Goal: Transaction & Acquisition: Purchase product/service

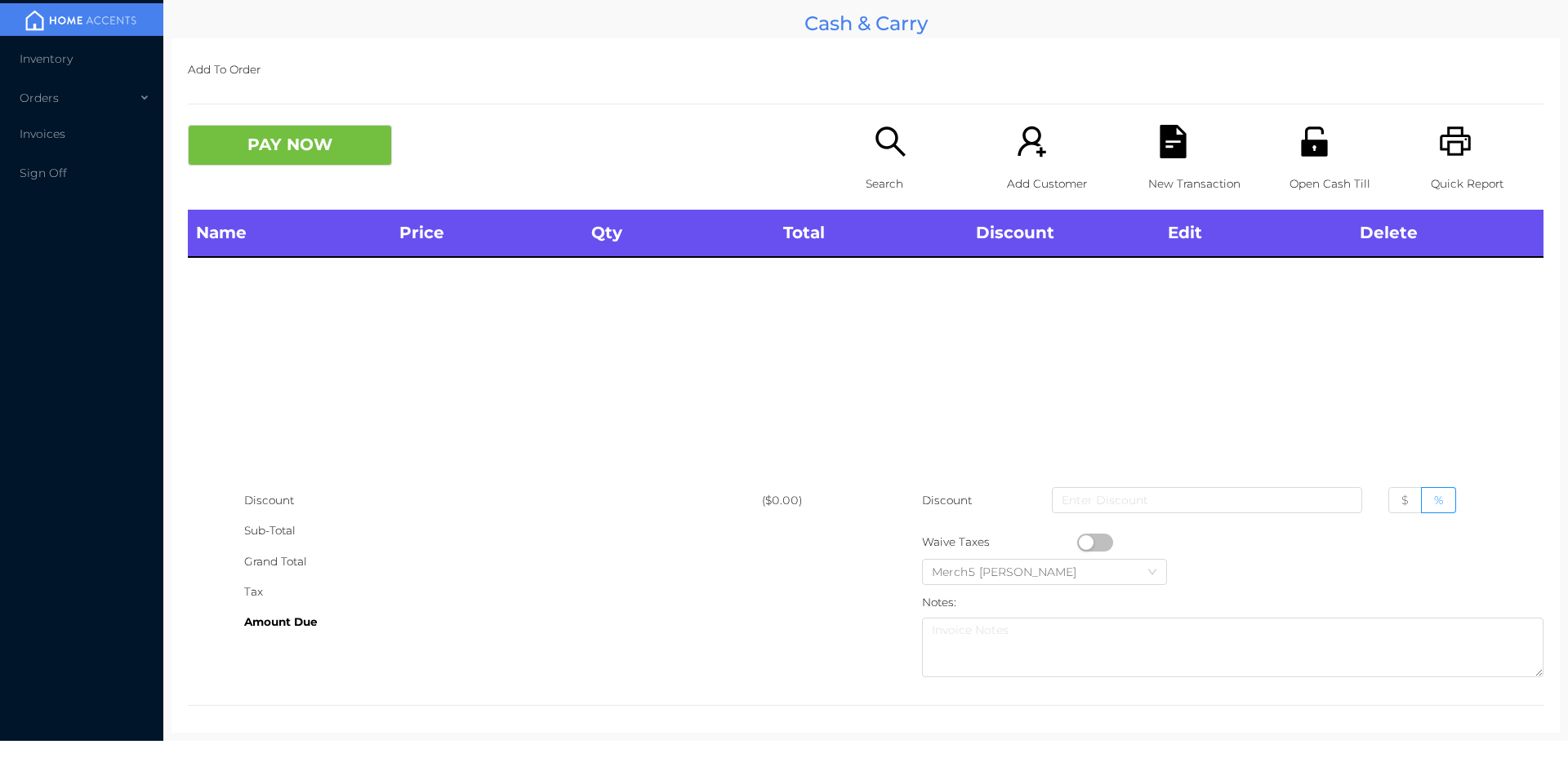
scroll to position [9, 0]
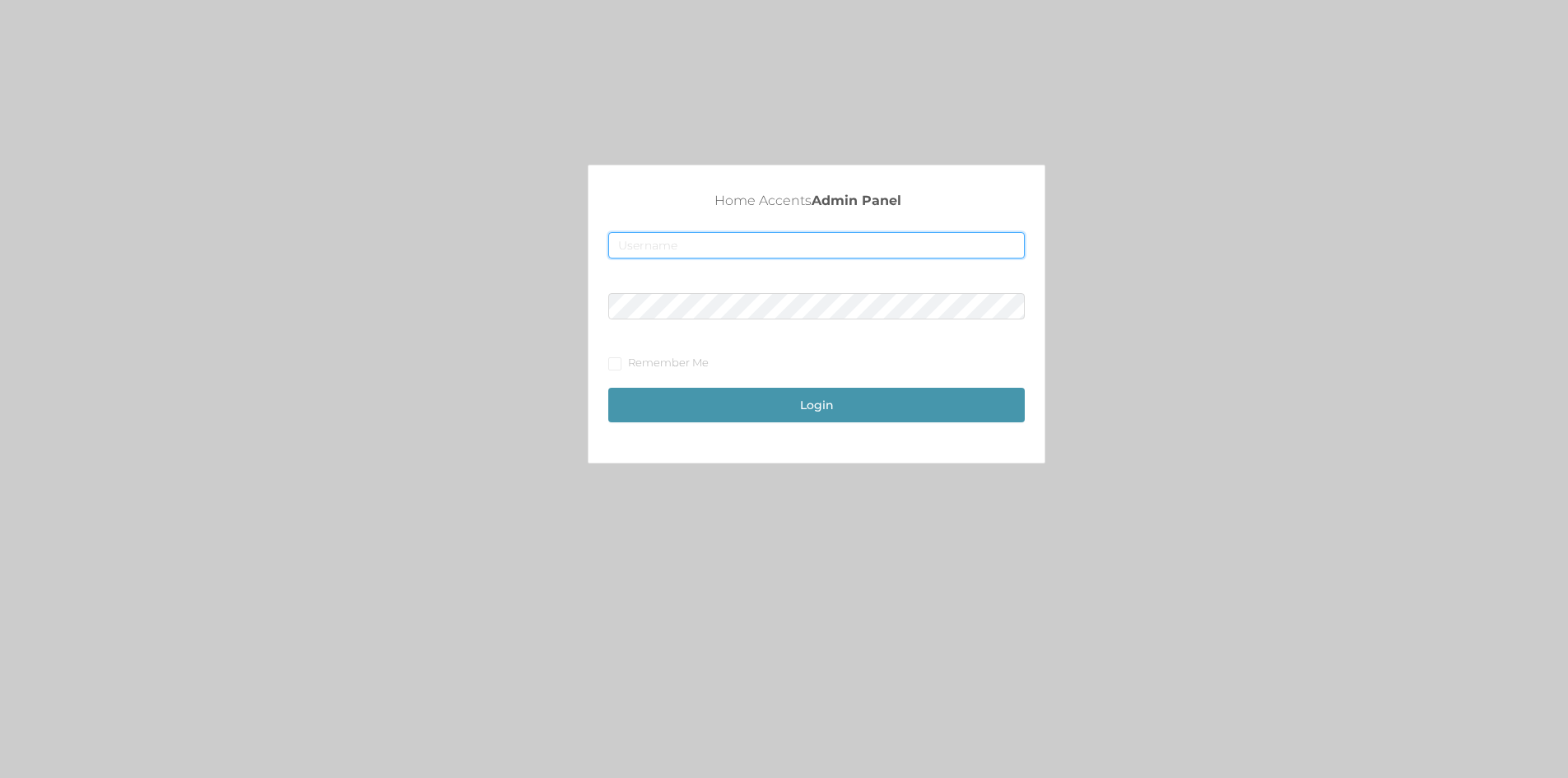
click at [755, 237] on input "text" at bounding box center [816, 245] width 416 height 26
type input "[EMAIL_ADDRESS][DOMAIN_NAME]"
click at [608, 388] on button "Login" at bounding box center [816, 405] width 416 height 35
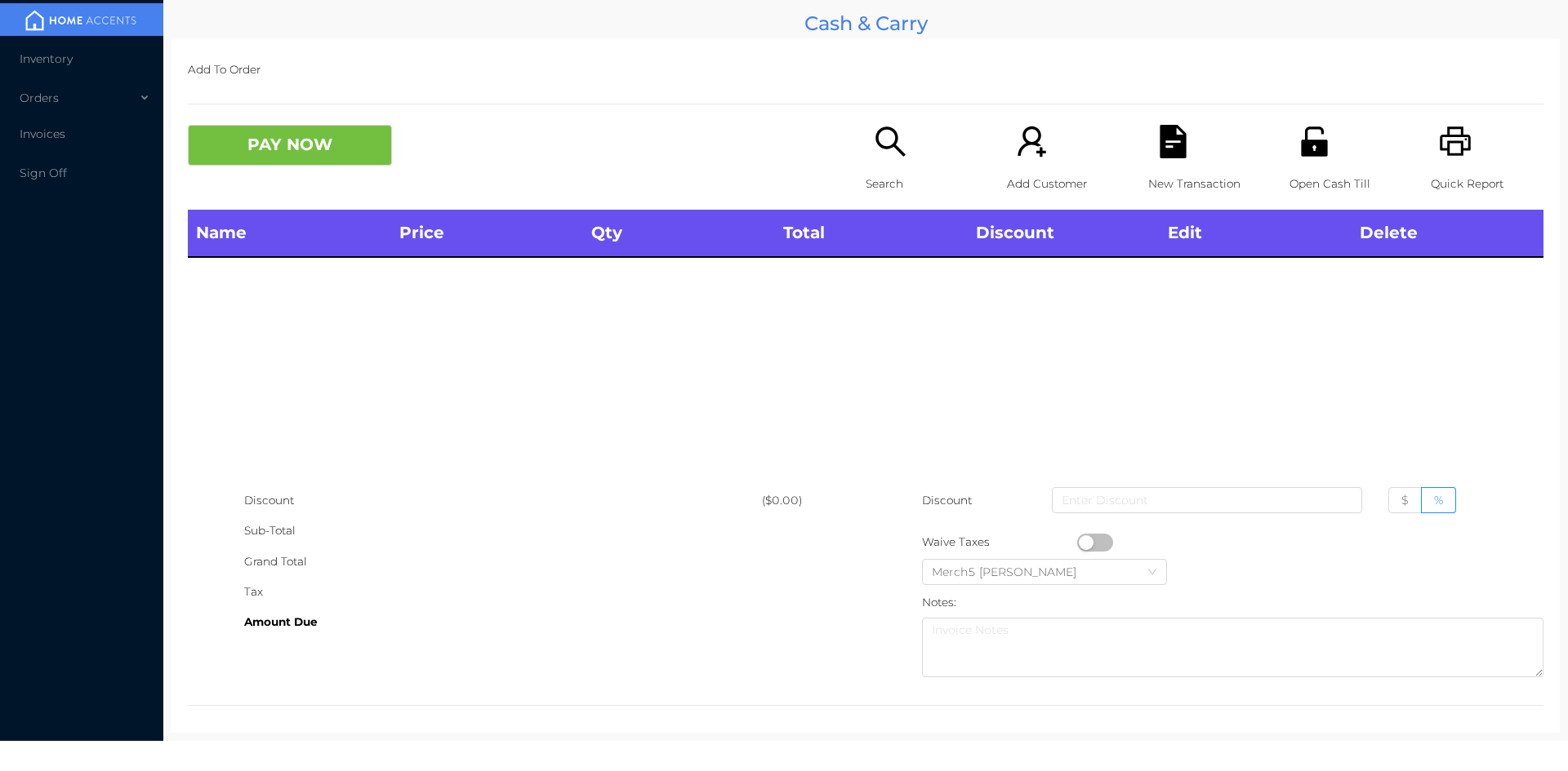
click at [912, 153] on div "Search" at bounding box center [921, 167] width 112 height 85
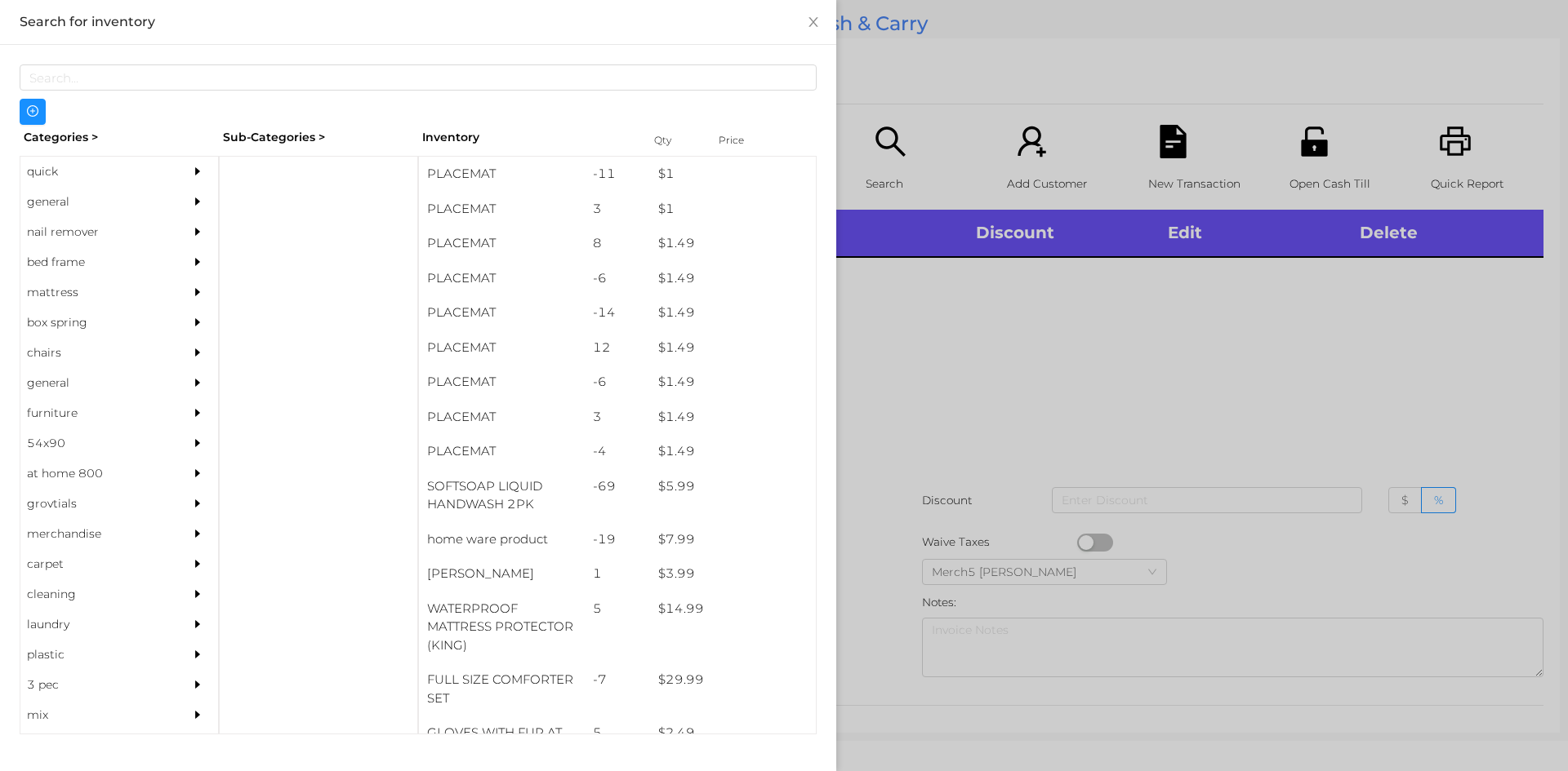
click at [185, 205] on div at bounding box center [201, 202] width 33 height 30
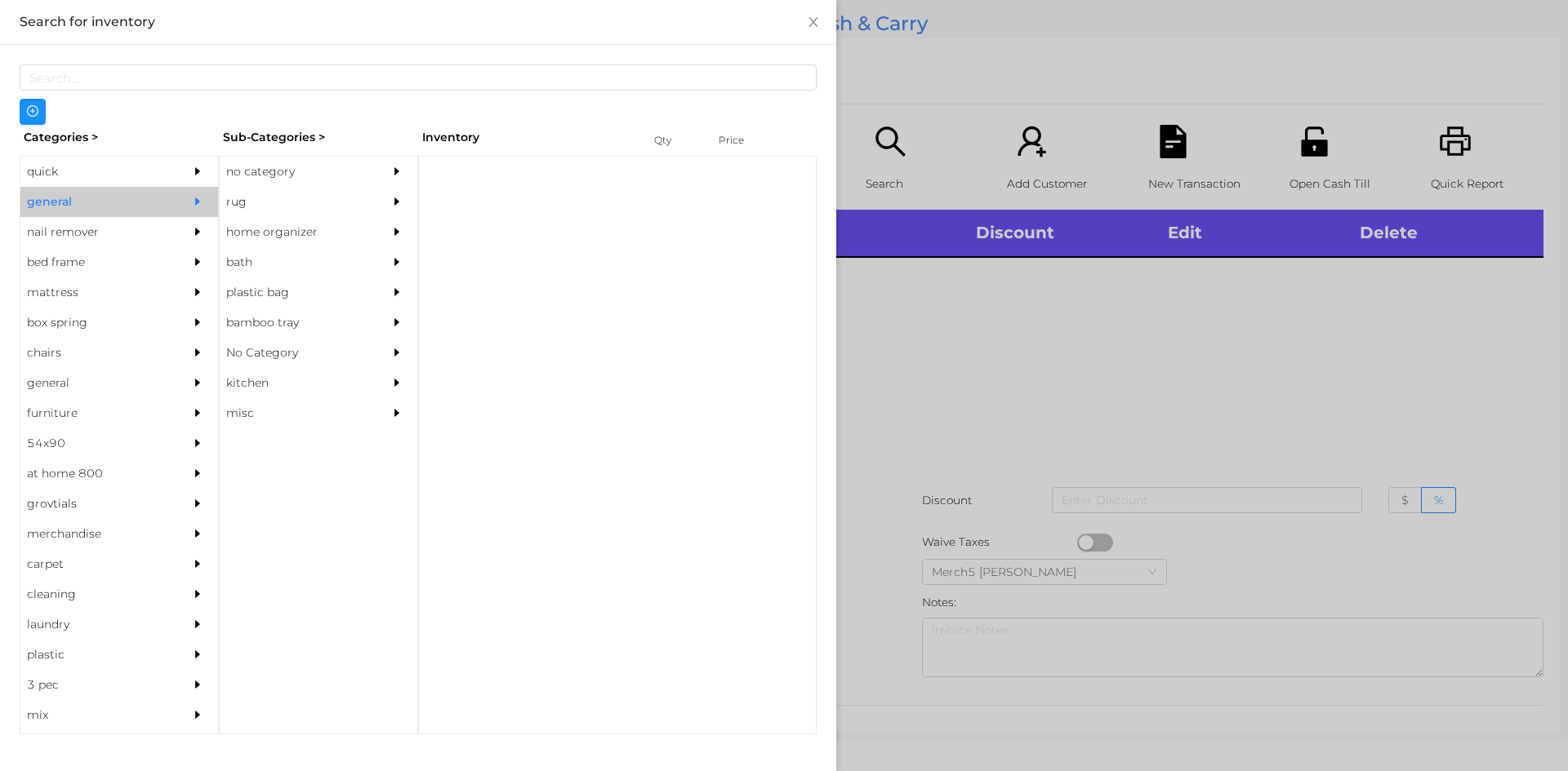
click at [235, 148] on div "Sub-Categories >" at bounding box center [318, 138] width 199 height 25
click at [297, 176] on div "no category" at bounding box center [294, 172] width 149 height 30
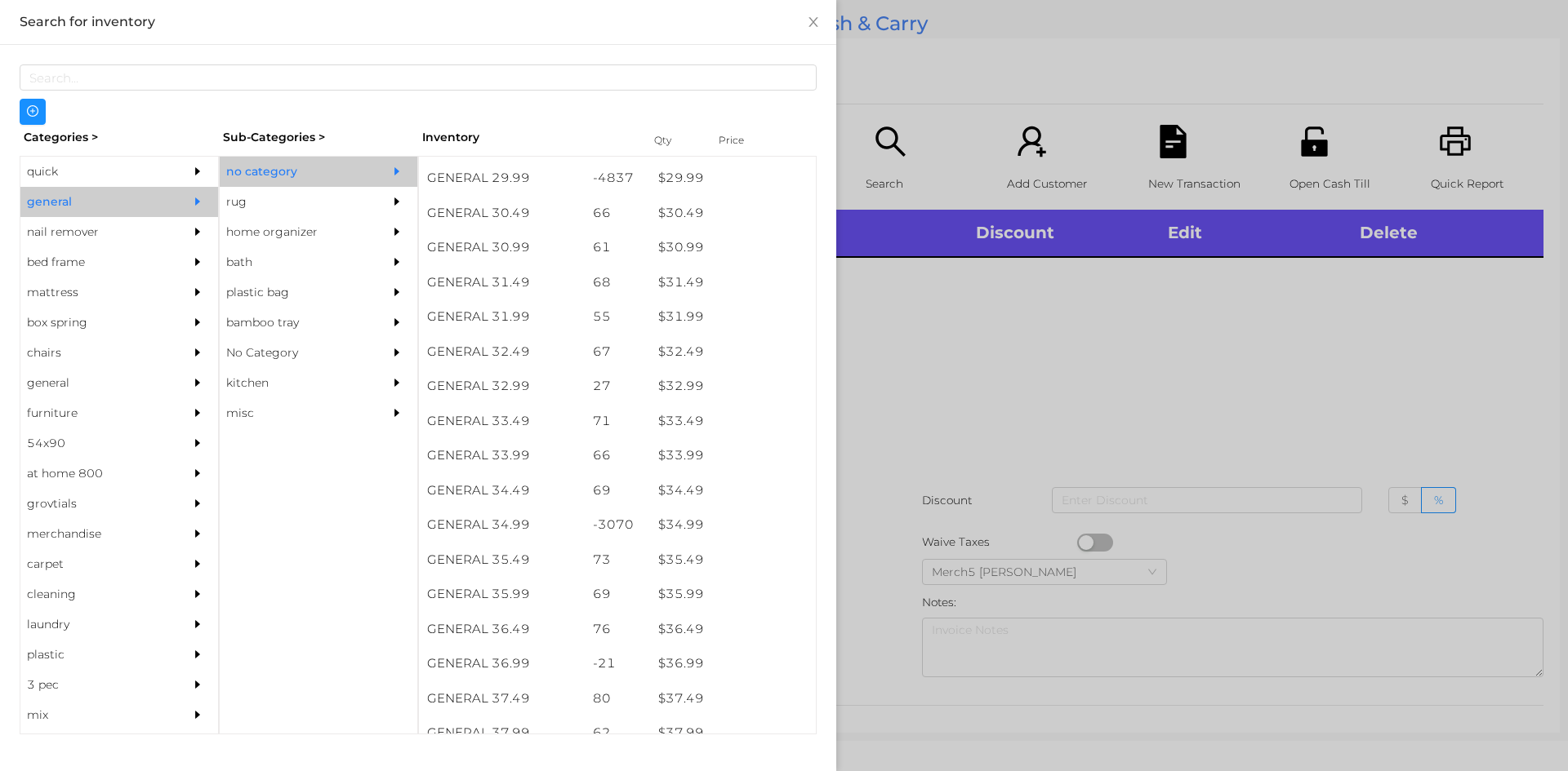
scroll to position [2535, 0]
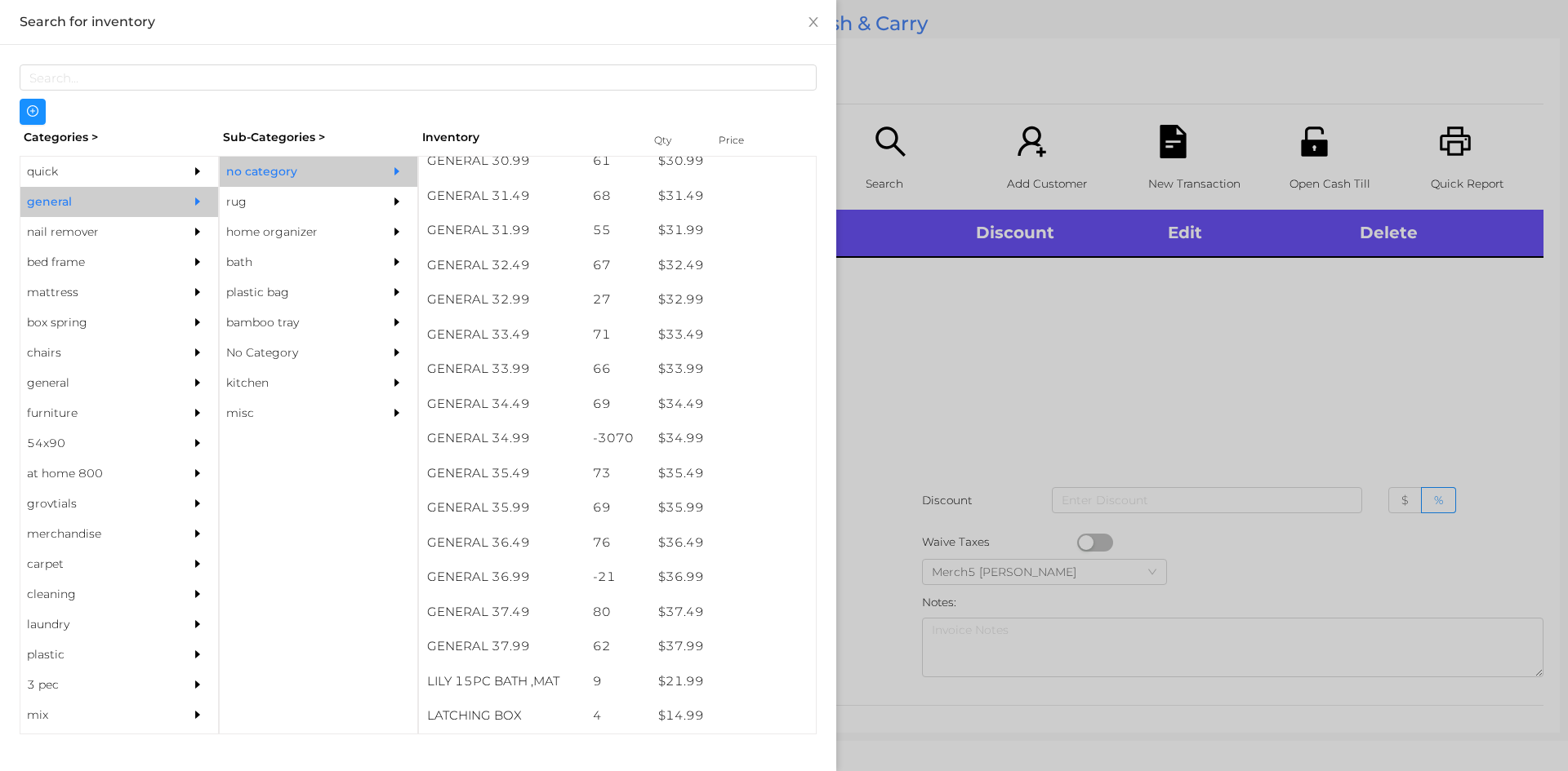
click at [1043, 355] on div at bounding box center [784, 385] width 1568 height 771
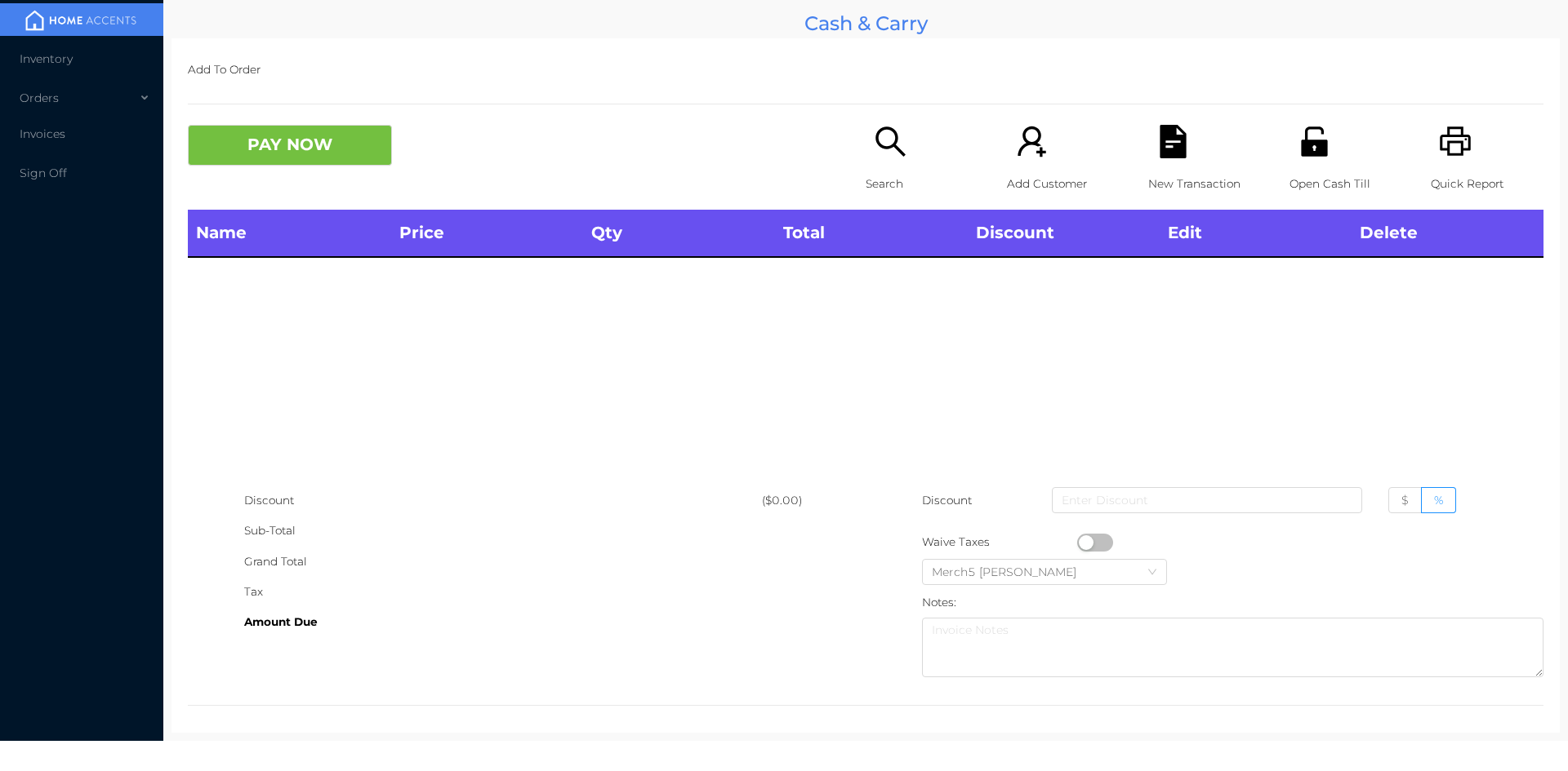
click at [905, 161] on div "Search" at bounding box center [921, 167] width 112 height 85
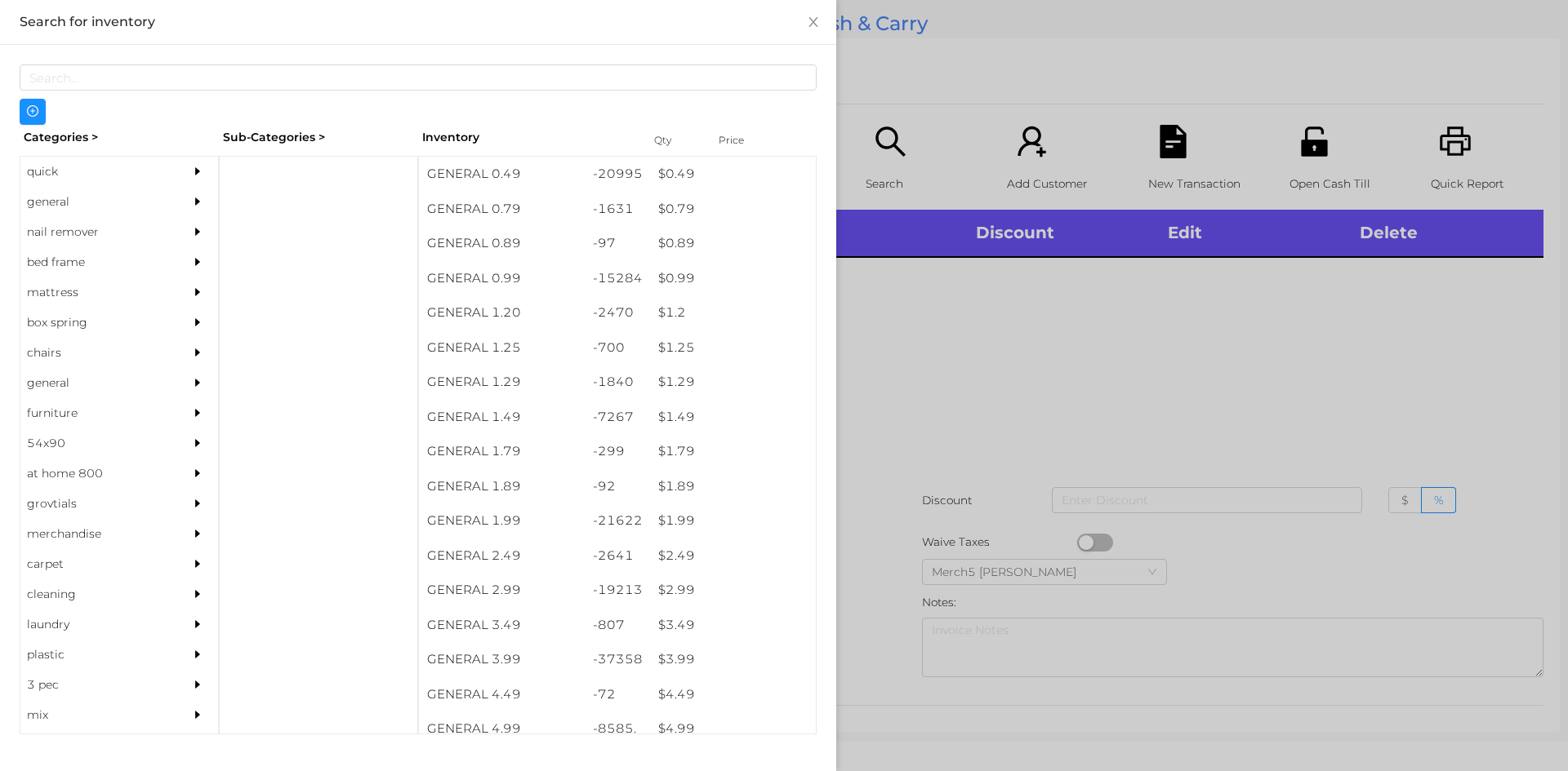
click at [1023, 281] on div at bounding box center [784, 385] width 1568 height 771
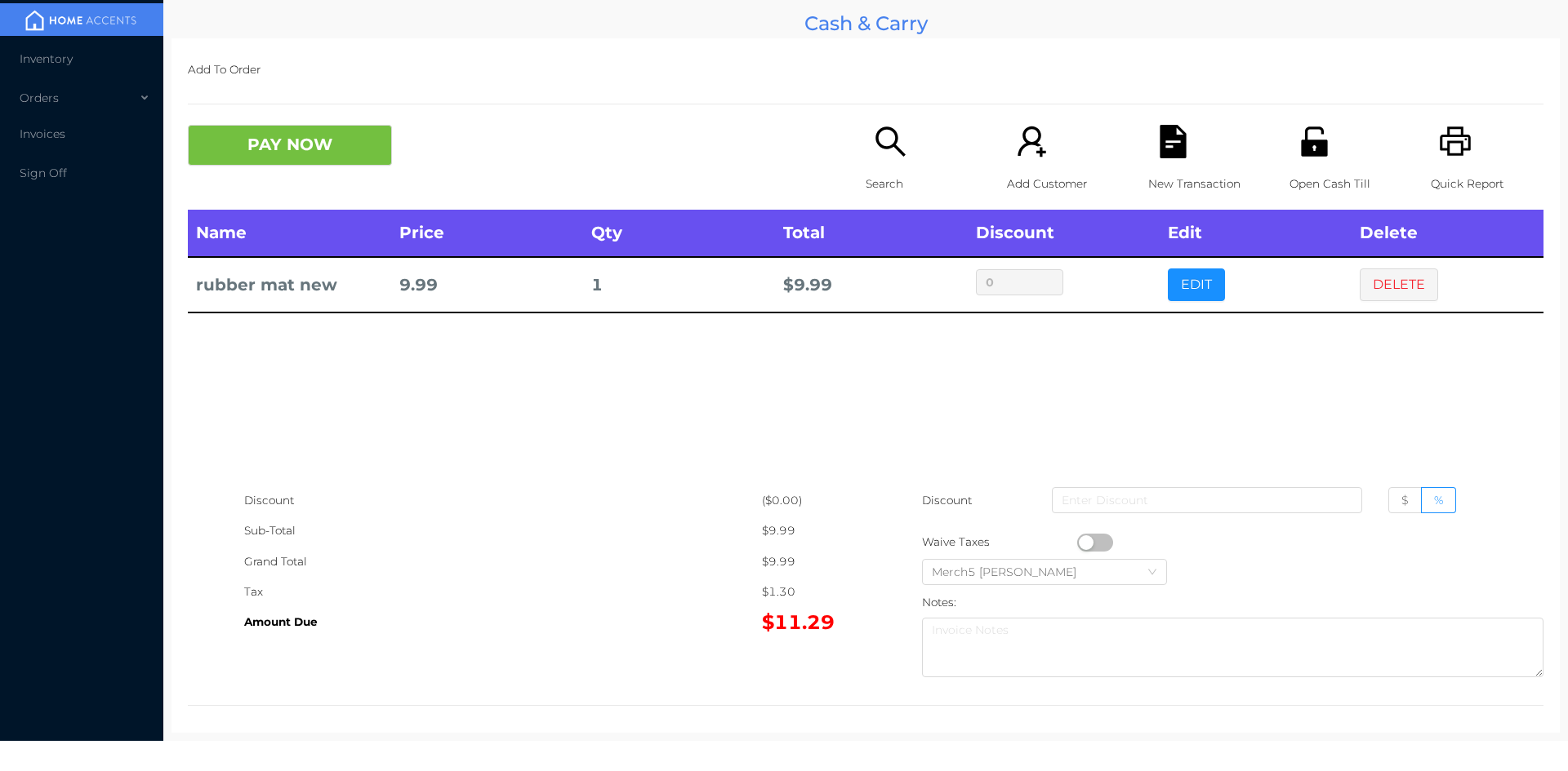
click at [899, 158] on icon "icon: search" at bounding box center [890, 142] width 34 height 34
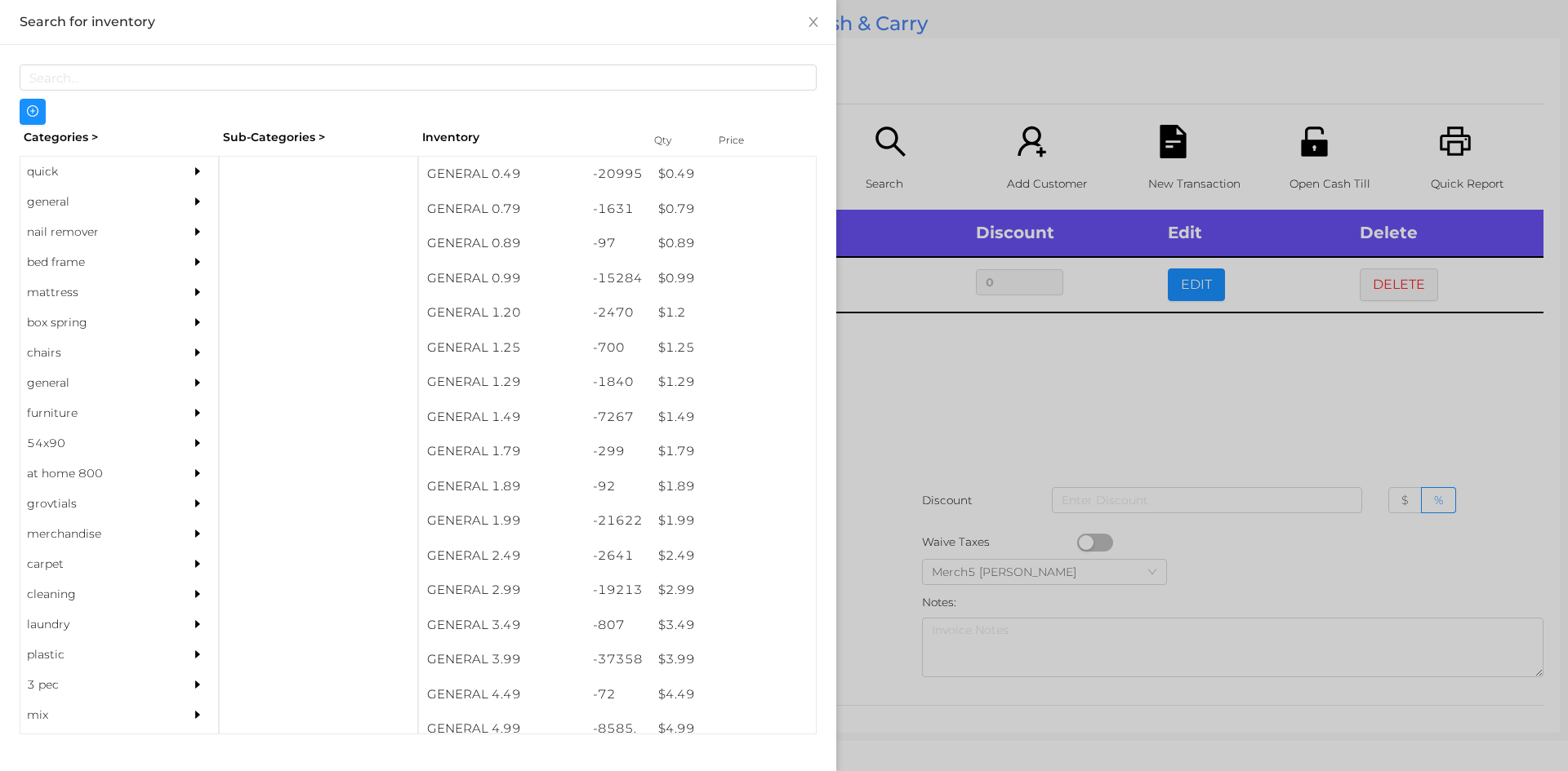
click at [1083, 366] on div at bounding box center [784, 385] width 1568 height 771
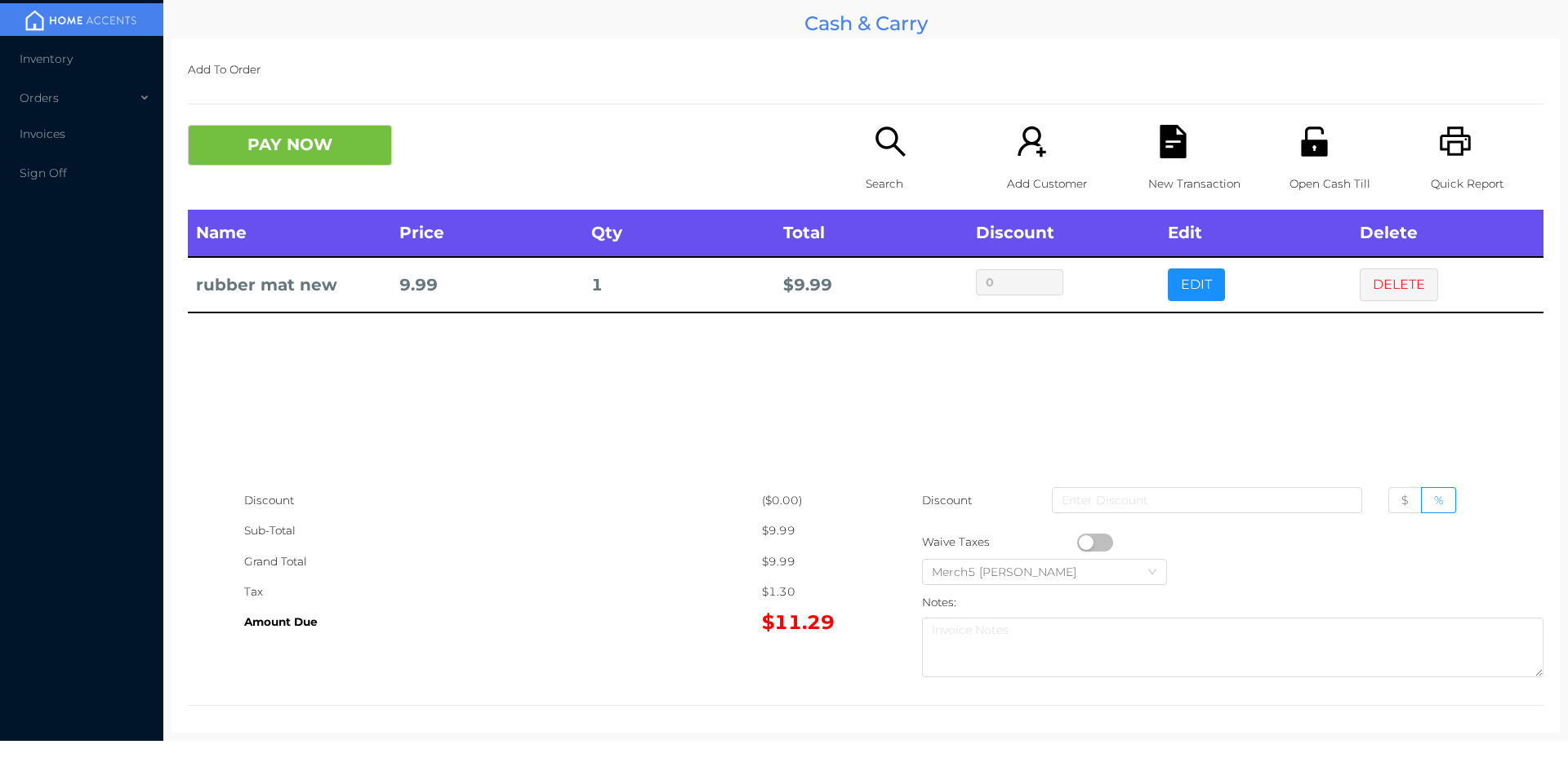
click at [336, 142] on button "PAY NOW" at bounding box center [290, 145] width 204 height 41
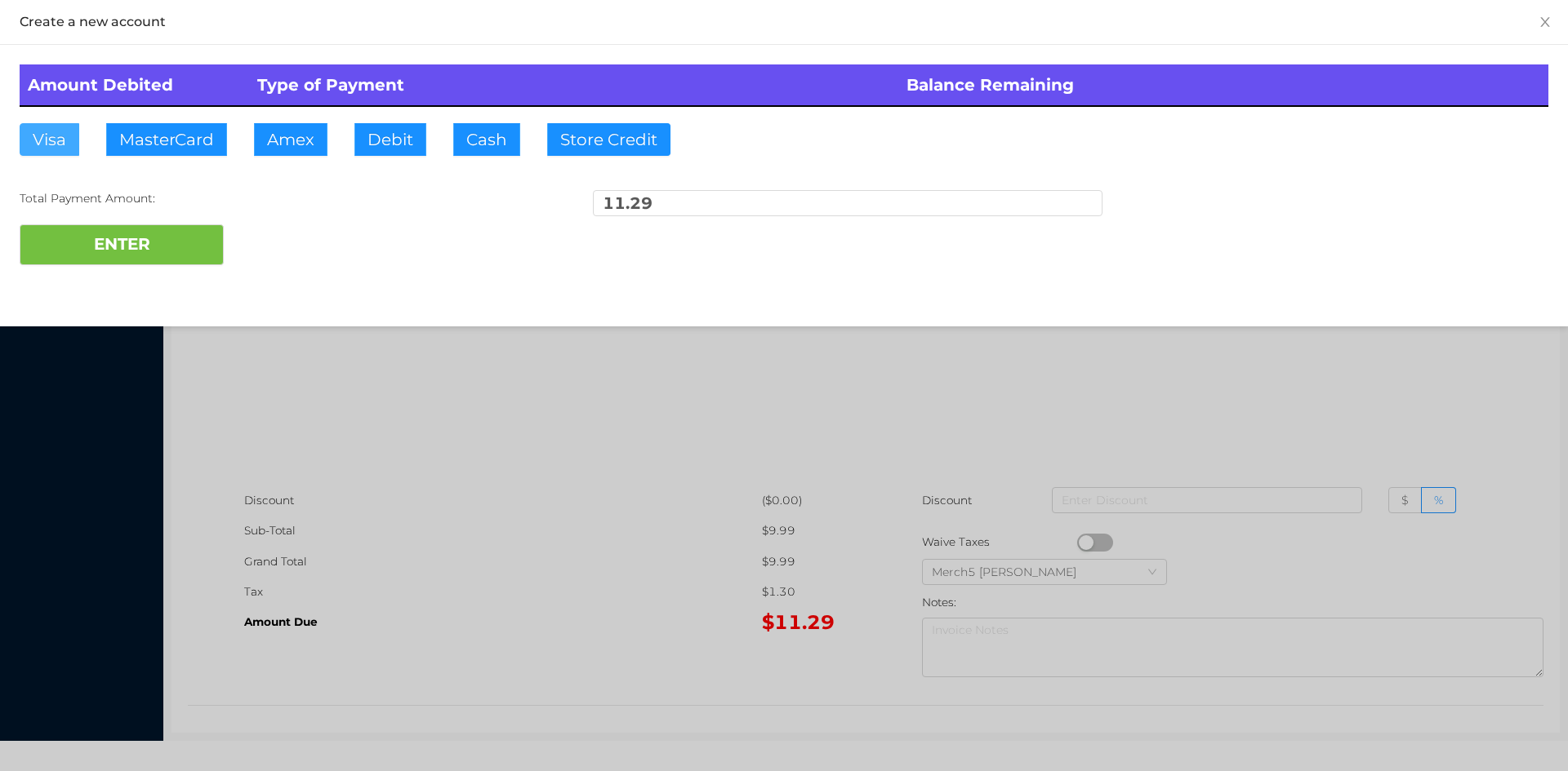
click at [57, 138] on button "Visa" at bounding box center [49, 139] width 60 height 33
click at [166, 253] on button "ENTER" at bounding box center [122, 245] width 204 height 41
